Goal: Task Accomplishment & Management: Complete application form

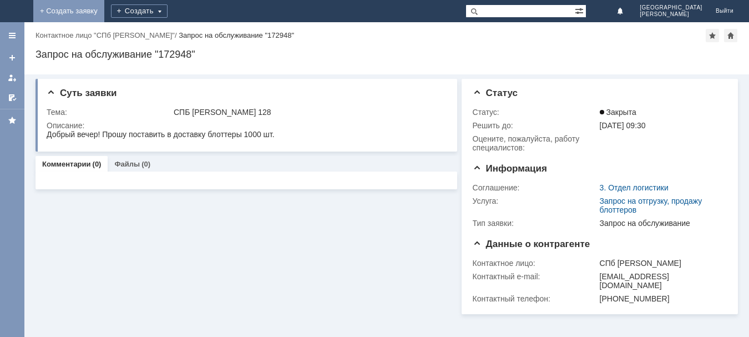
click at [104, 12] on link "+ Создать заявку" at bounding box center [68, 11] width 71 height 22
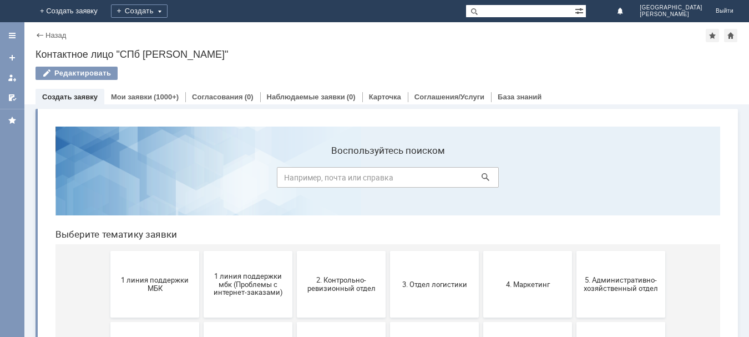
click at [152, 259] on button "1 линия поддержки МБК" at bounding box center [154, 284] width 89 height 67
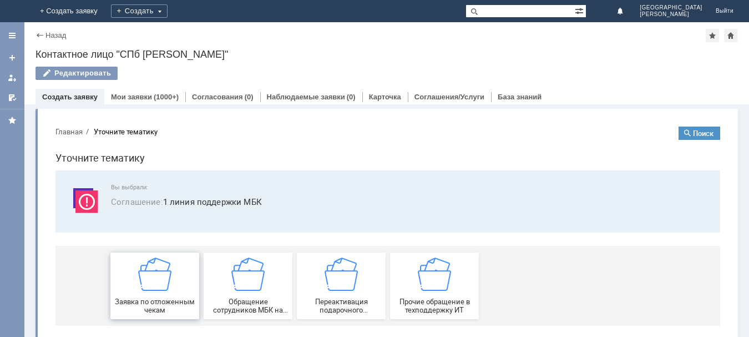
click at [152, 266] on img at bounding box center [154, 273] width 33 height 33
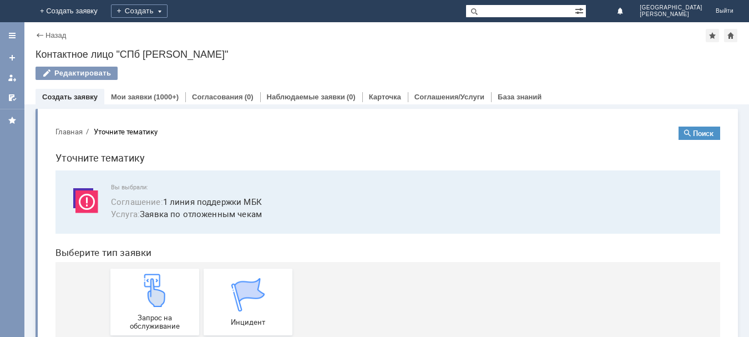
click at [152, 266] on div "Запрос на обслуживание Инцидент" at bounding box center [389, 302] width 559 height 80
click at [148, 283] on img at bounding box center [154, 290] width 33 height 33
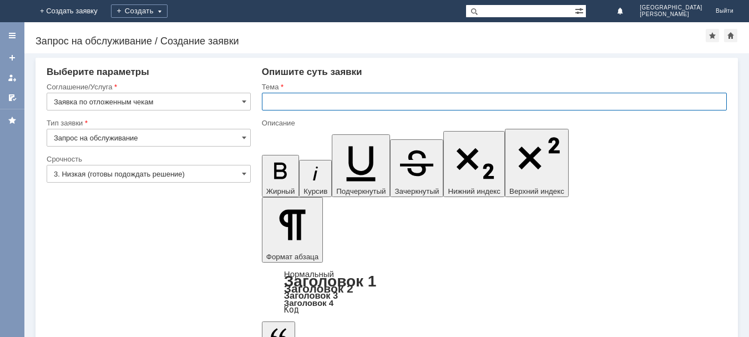
click at [303, 102] on input "text" at bounding box center [494, 102] width 465 height 18
type input "СПБ [PERSON_NAME] 128"
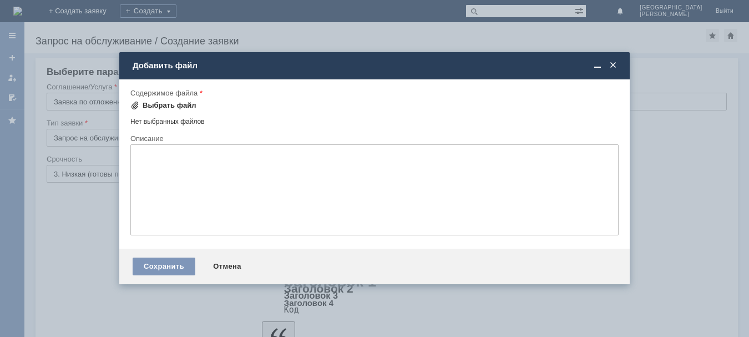
click at [179, 105] on div "Выбрать файл" at bounding box center [170, 105] width 54 height 9
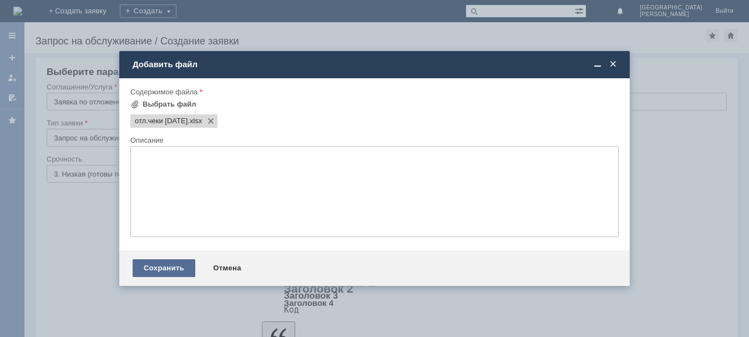
click at [166, 272] on div "Сохранить" at bounding box center [164, 268] width 63 height 18
